Goal: Information Seeking & Learning: Learn about a topic

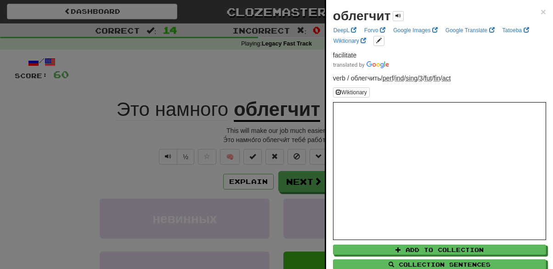
scroll to position [78, 0]
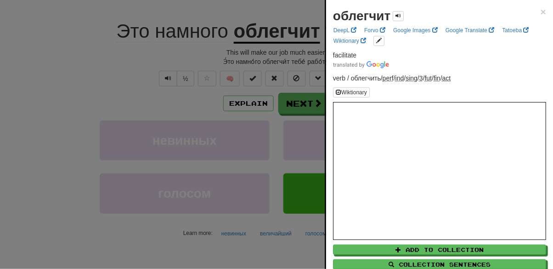
click at [129, 78] on div at bounding box center [276, 134] width 553 height 269
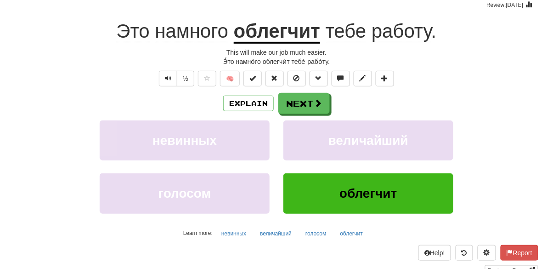
click at [169, 22] on span "намного" at bounding box center [191, 31] width 73 height 22
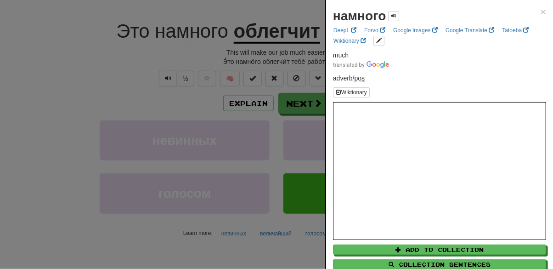
click at [140, 69] on div at bounding box center [276, 134] width 553 height 269
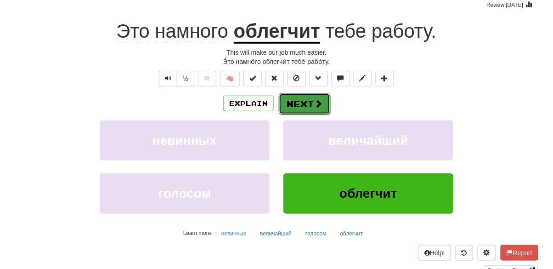
click at [301, 107] on button "Next" at bounding box center [304, 103] width 51 height 21
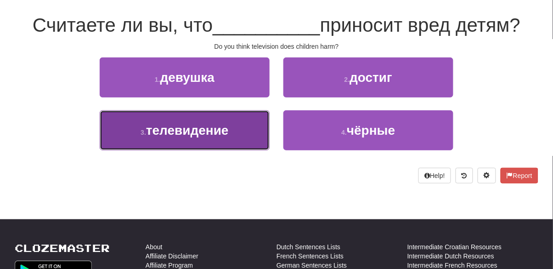
click at [217, 145] on button "3 . телевидение" at bounding box center [185, 130] width 170 height 40
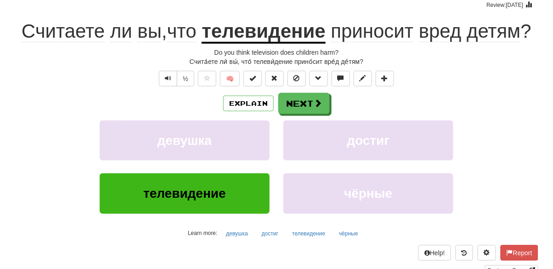
click at [437, 31] on span "вред" at bounding box center [440, 31] width 43 height 22
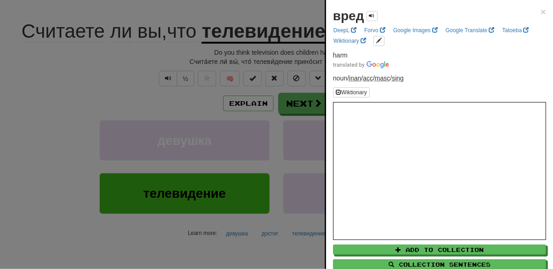
click at [100, 102] on div at bounding box center [276, 134] width 553 height 269
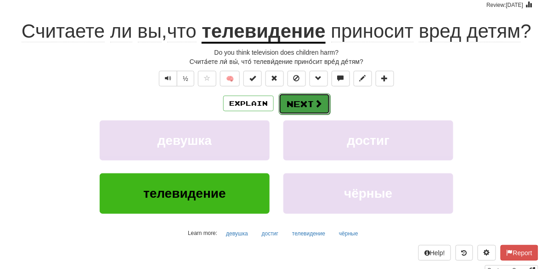
click at [298, 105] on button "Next" at bounding box center [304, 103] width 51 height 21
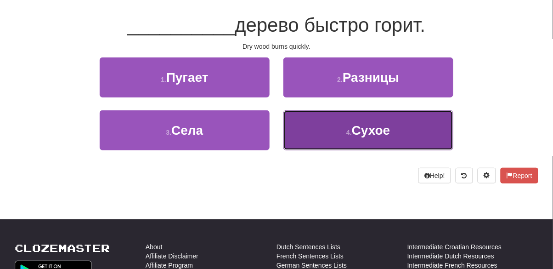
click at [316, 147] on button "4 . [GEOGRAPHIC_DATA]" at bounding box center [368, 130] width 170 height 40
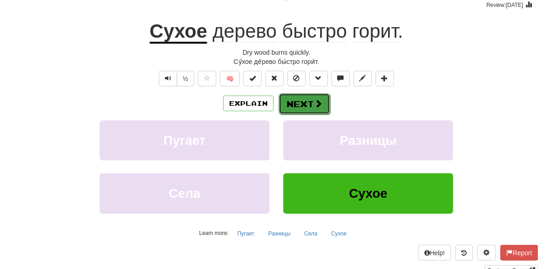
click at [295, 110] on button "Next" at bounding box center [304, 103] width 51 height 21
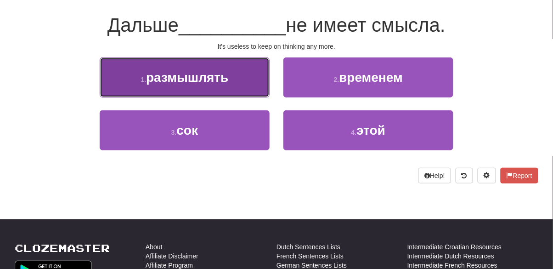
click at [176, 85] on button "1 . размышлять" at bounding box center [185, 77] width 170 height 40
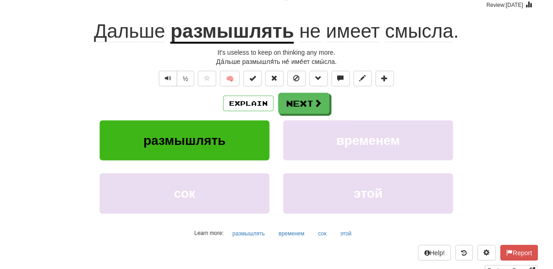
click at [199, 30] on u "размышлять" at bounding box center [232, 31] width 124 height 23
